Goal: Transaction & Acquisition: Purchase product/service

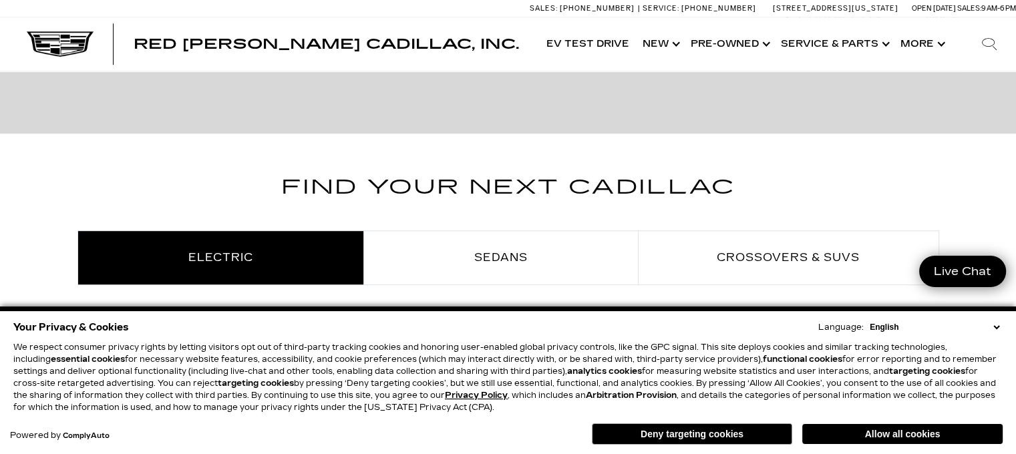
scroll to position [649, 10]
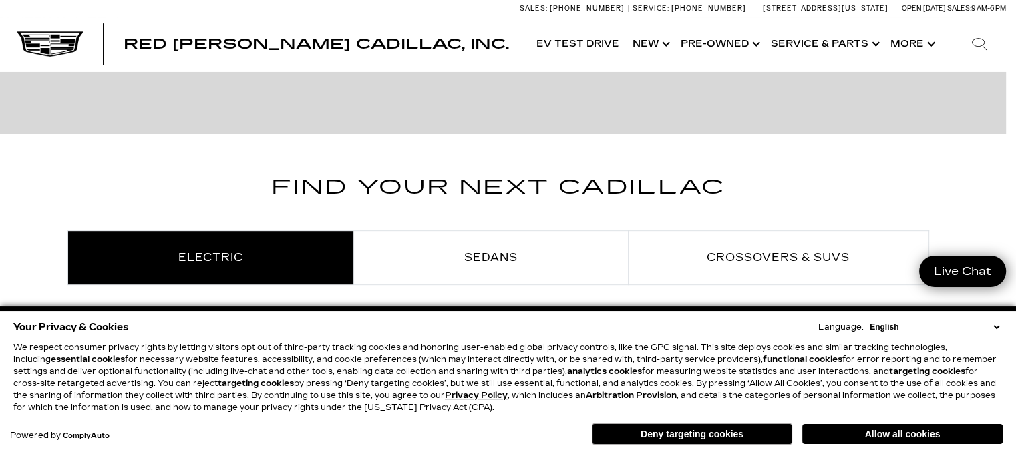
drag, startPoint x: 1009, startPoint y: 114, endPoint x: 1011, endPoint y: 125, distance: 11.0
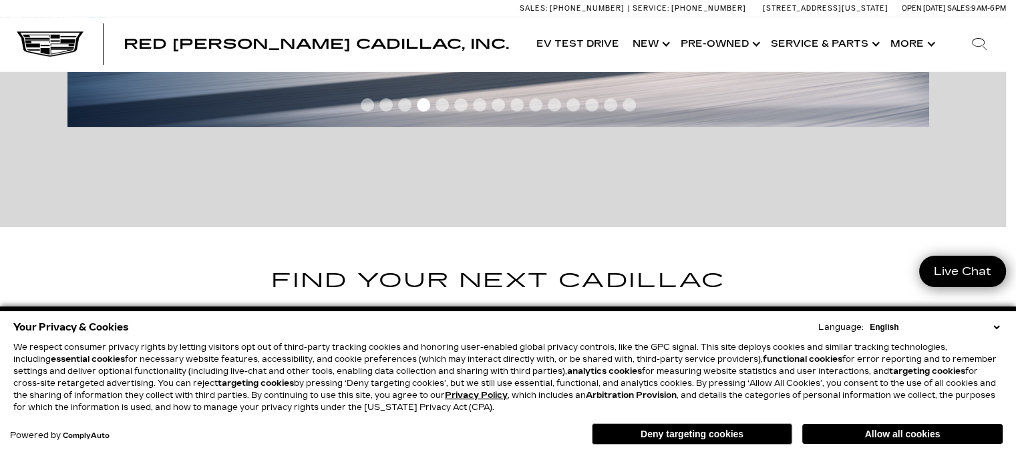
scroll to position [515, 10]
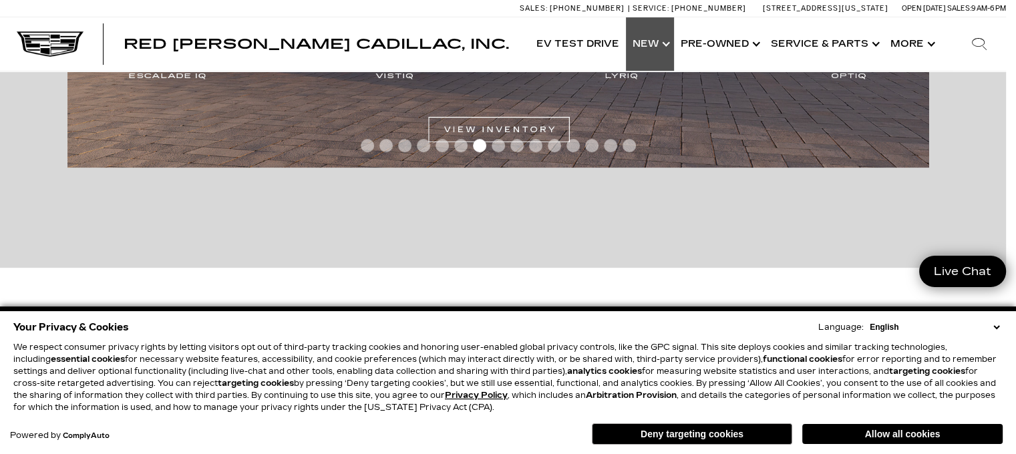
click at [659, 46] on link "Show New" at bounding box center [650, 43] width 48 height 53
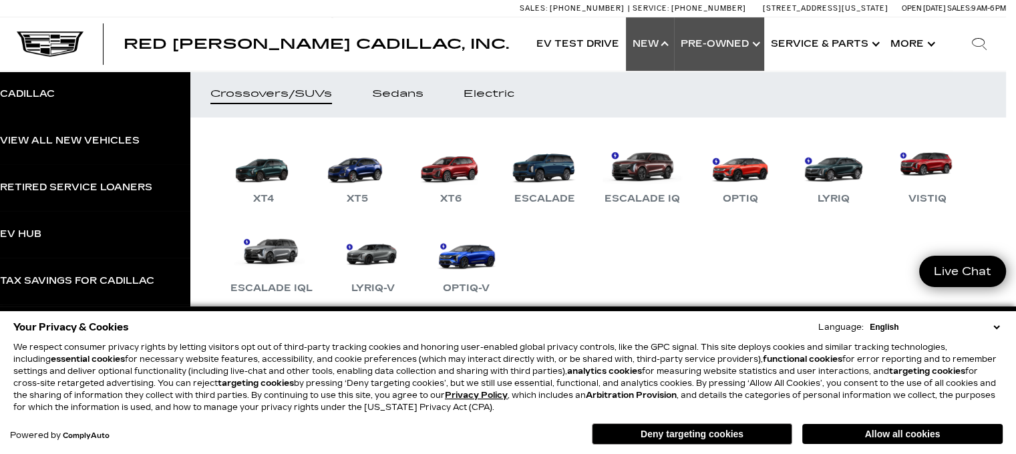
click at [711, 40] on link "Show Pre-Owned" at bounding box center [719, 43] width 90 height 53
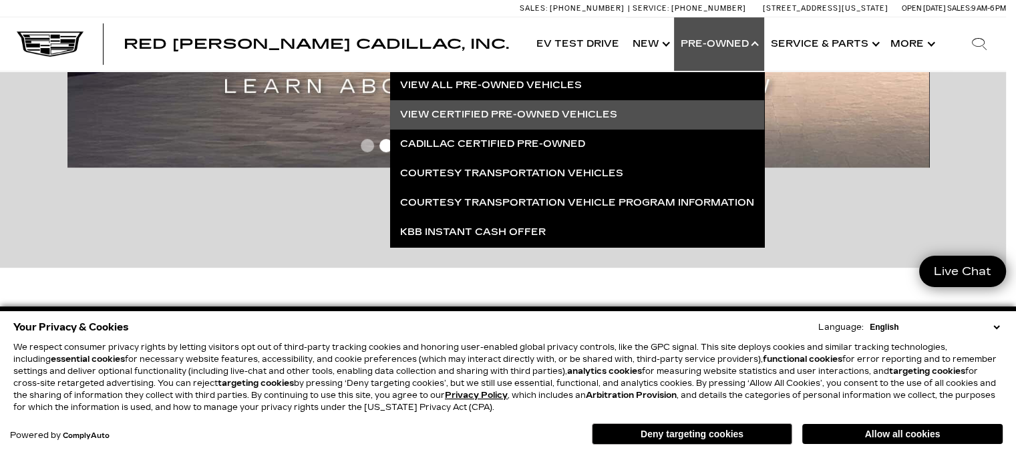
click at [514, 109] on link "View Certified Pre-Owned Vehicles" at bounding box center [577, 114] width 374 height 29
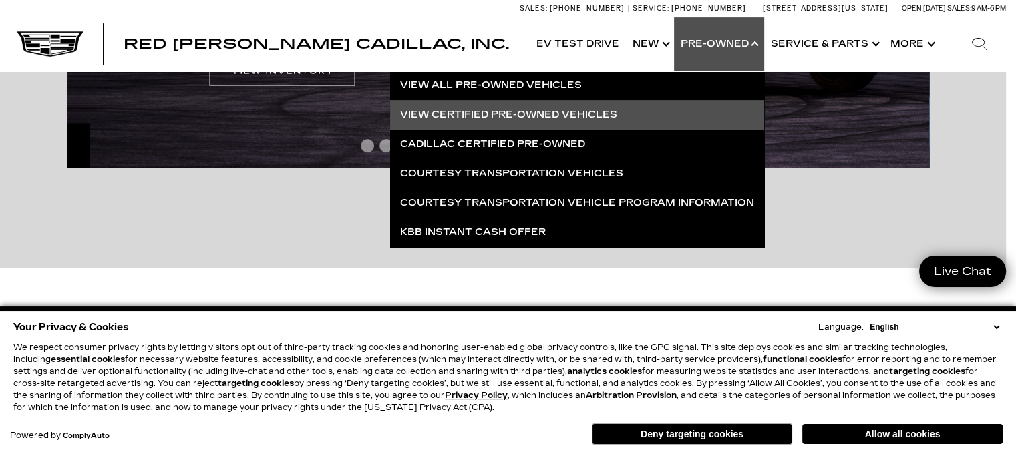
click at [513, 112] on link "View Certified Pre-Owned Vehicles" at bounding box center [577, 114] width 374 height 29
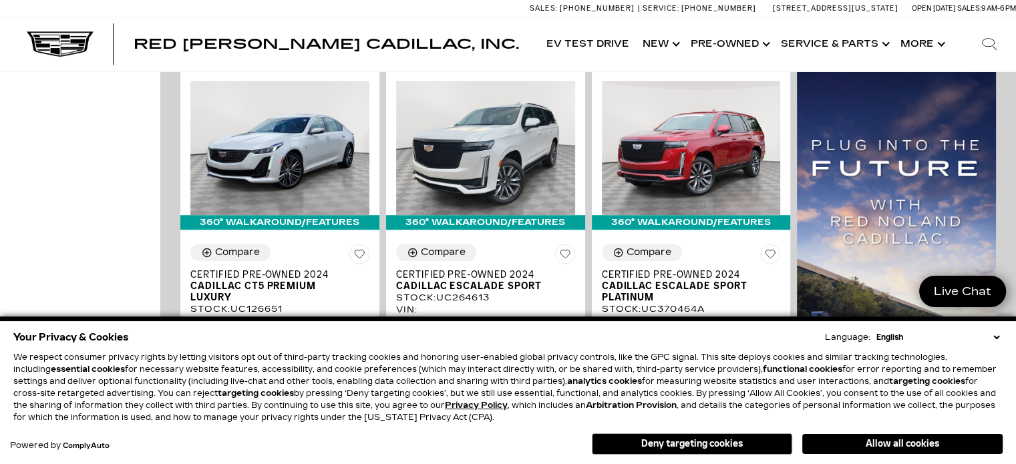
scroll to position [883, 0]
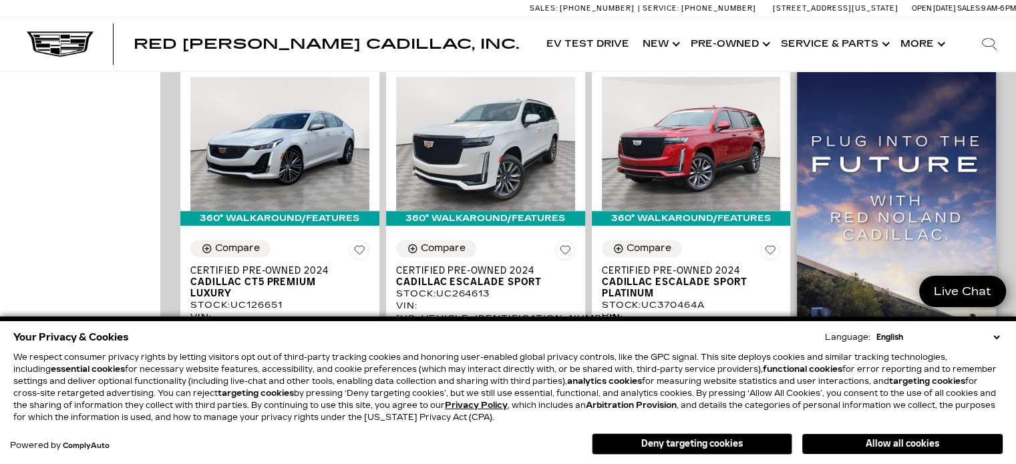
click at [994, 134] on img at bounding box center [896, 294] width 199 height 455
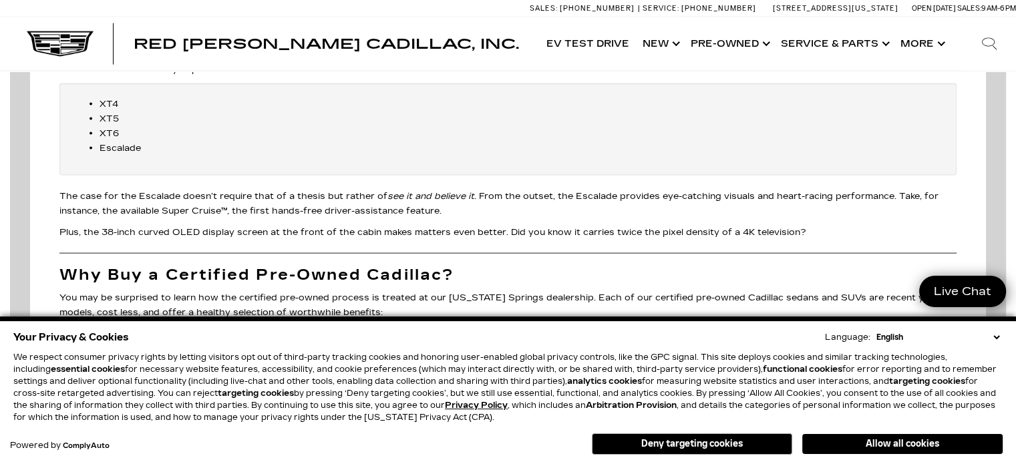
scroll to position [2763, 0]
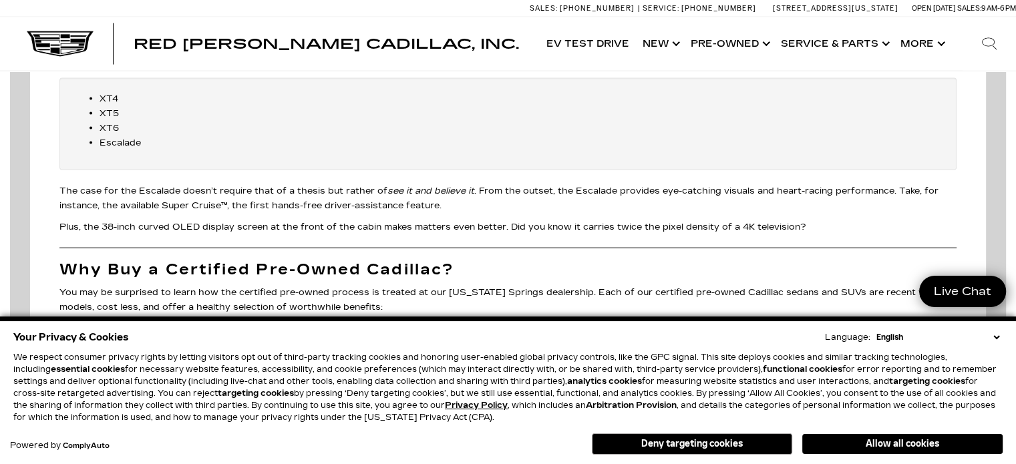
drag, startPoint x: 992, startPoint y: 347, endPoint x: 983, endPoint y: 379, distance: 33.9
click at [983, 379] on div "Your Privacy & Cookies Language: English Spanish / Español English / United Kin…" at bounding box center [507, 376] width 989 height 96
